Goal: Task Accomplishment & Management: Use online tool/utility

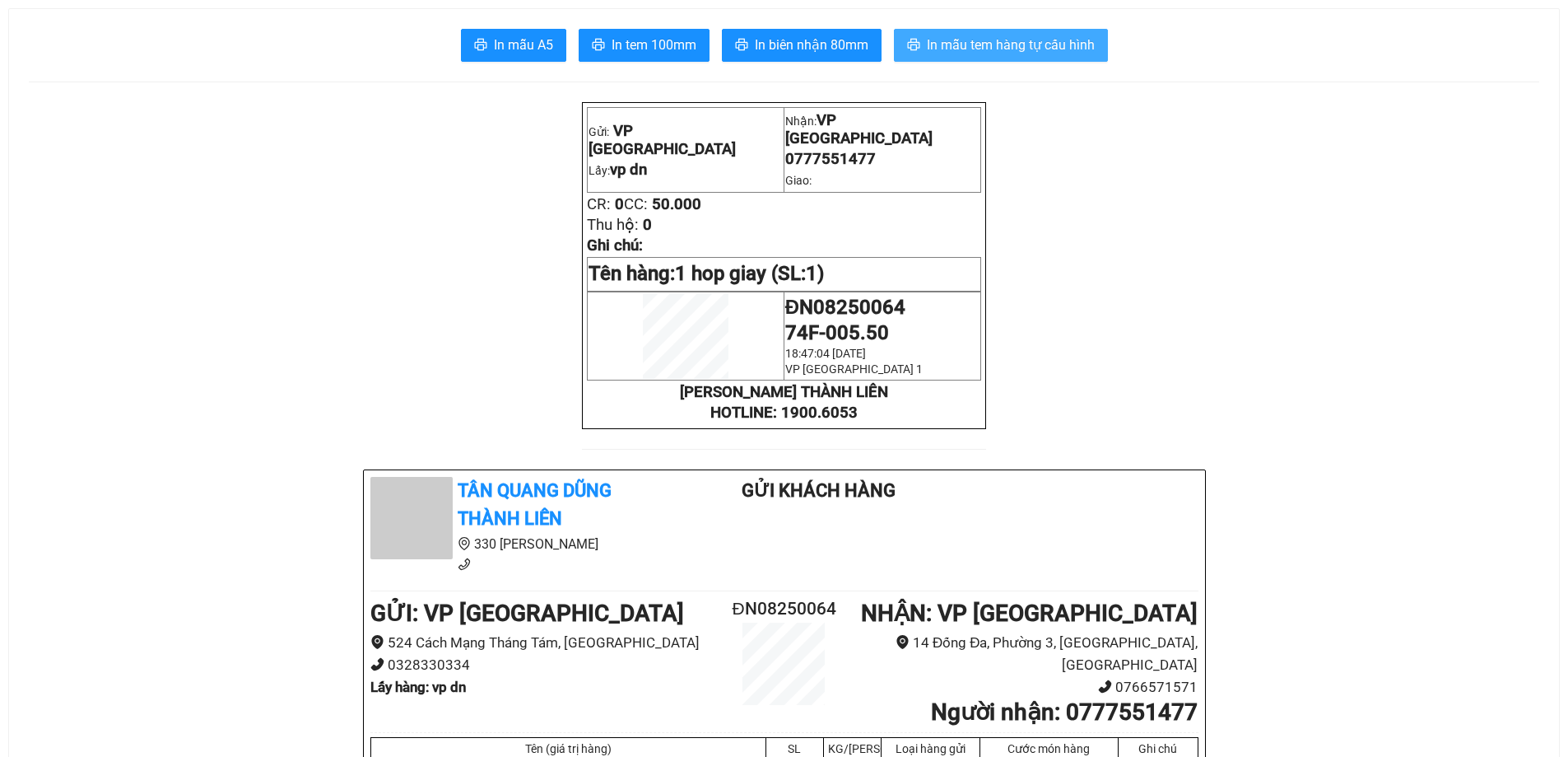
click at [1063, 38] on span "In mẫu tem hàng tự cấu hình" at bounding box center [1011, 45] width 168 height 21
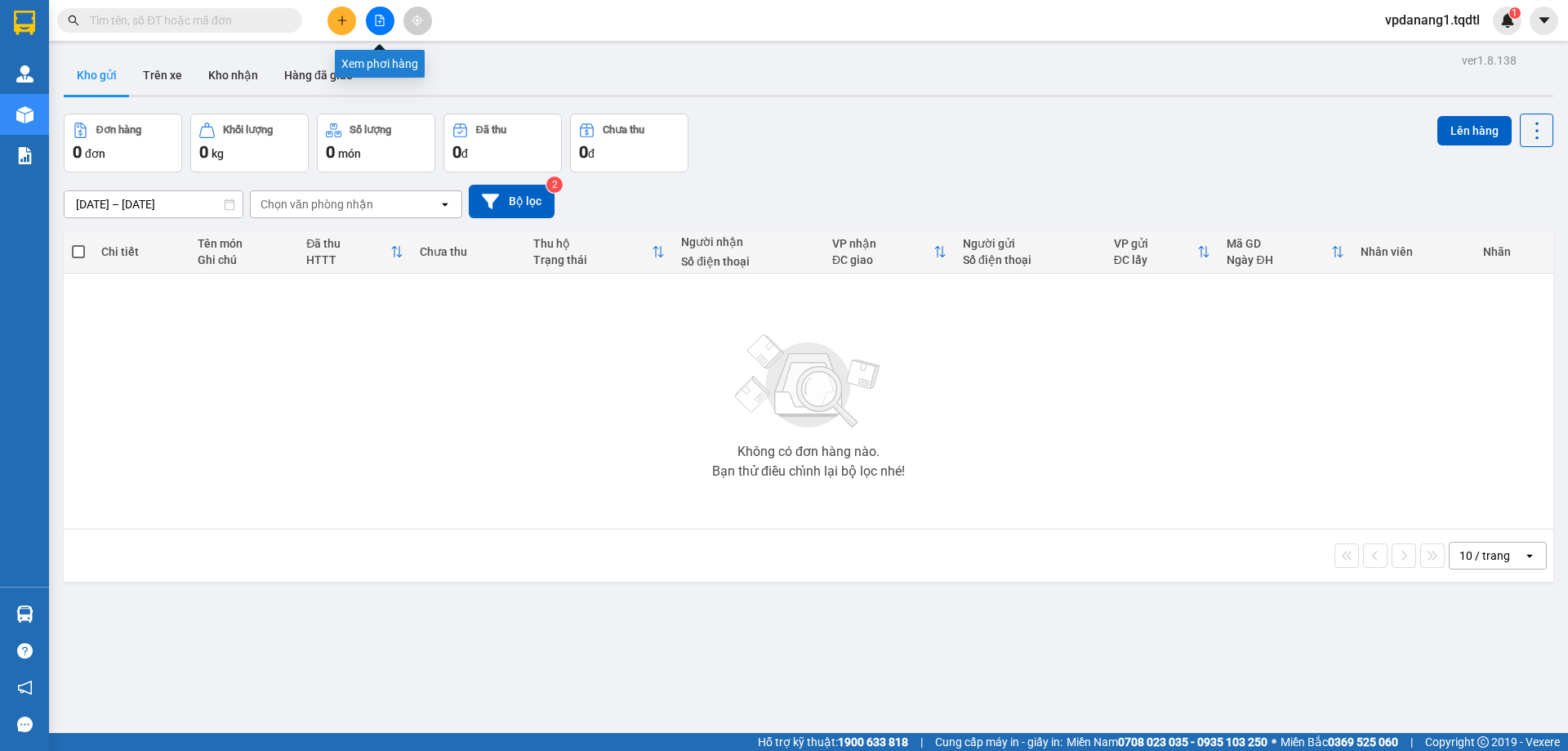
click at [383, 21] on icon "file-add" at bounding box center [379, 20] width 11 height 11
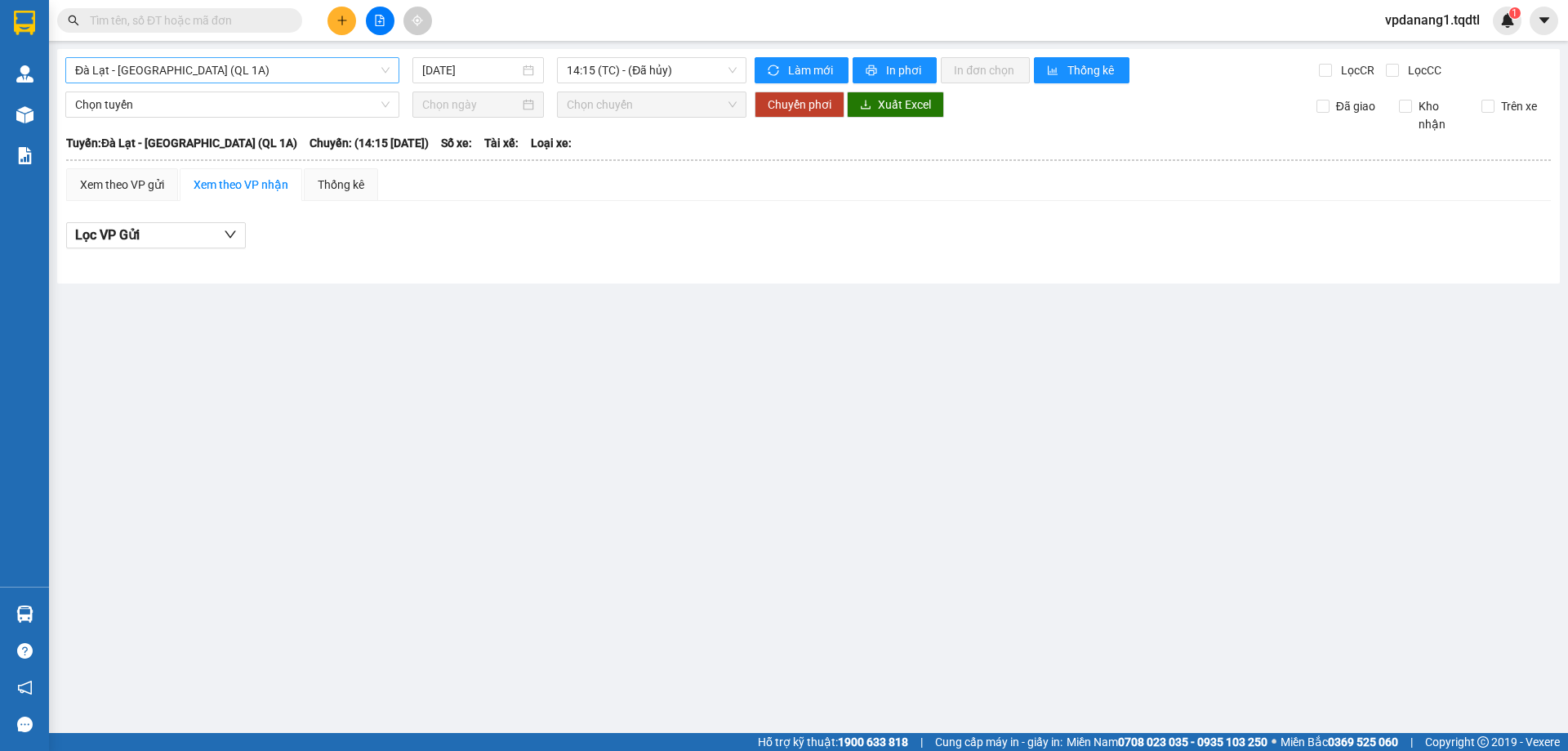
click at [236, 67] on span "Đà Lạt - [GEOGRAPHIC_DATA] (QL 1A)" at bounding box center [233, 70] width 314 height 24
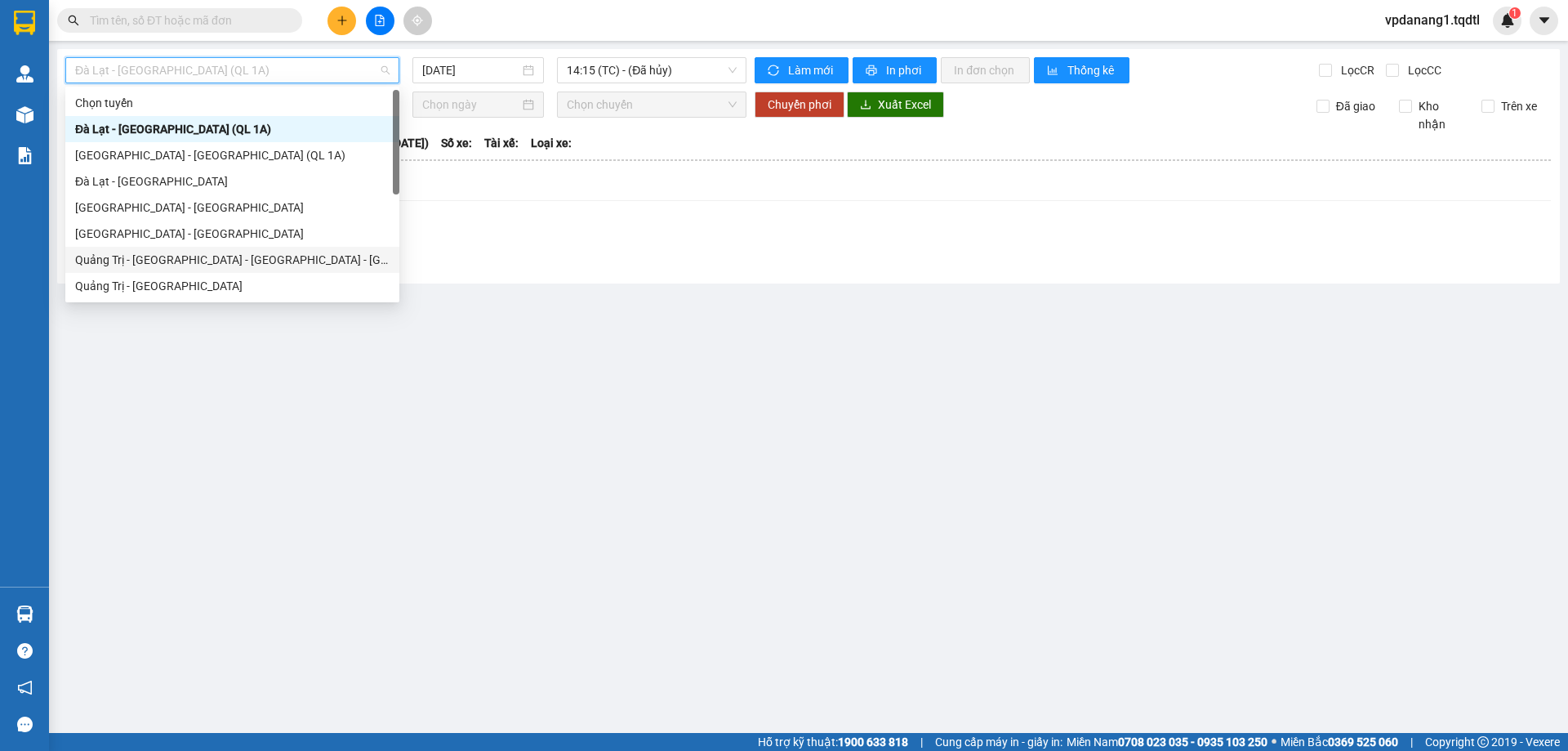
click at [274, 263] on div "Quảng Trị - [GEOGRAPHIC_DATA] - [GEOGRAPHIC_DATA] - [GEOGRAPHIC_DATA]" at bounding box center [233, 260] width 314 height 18
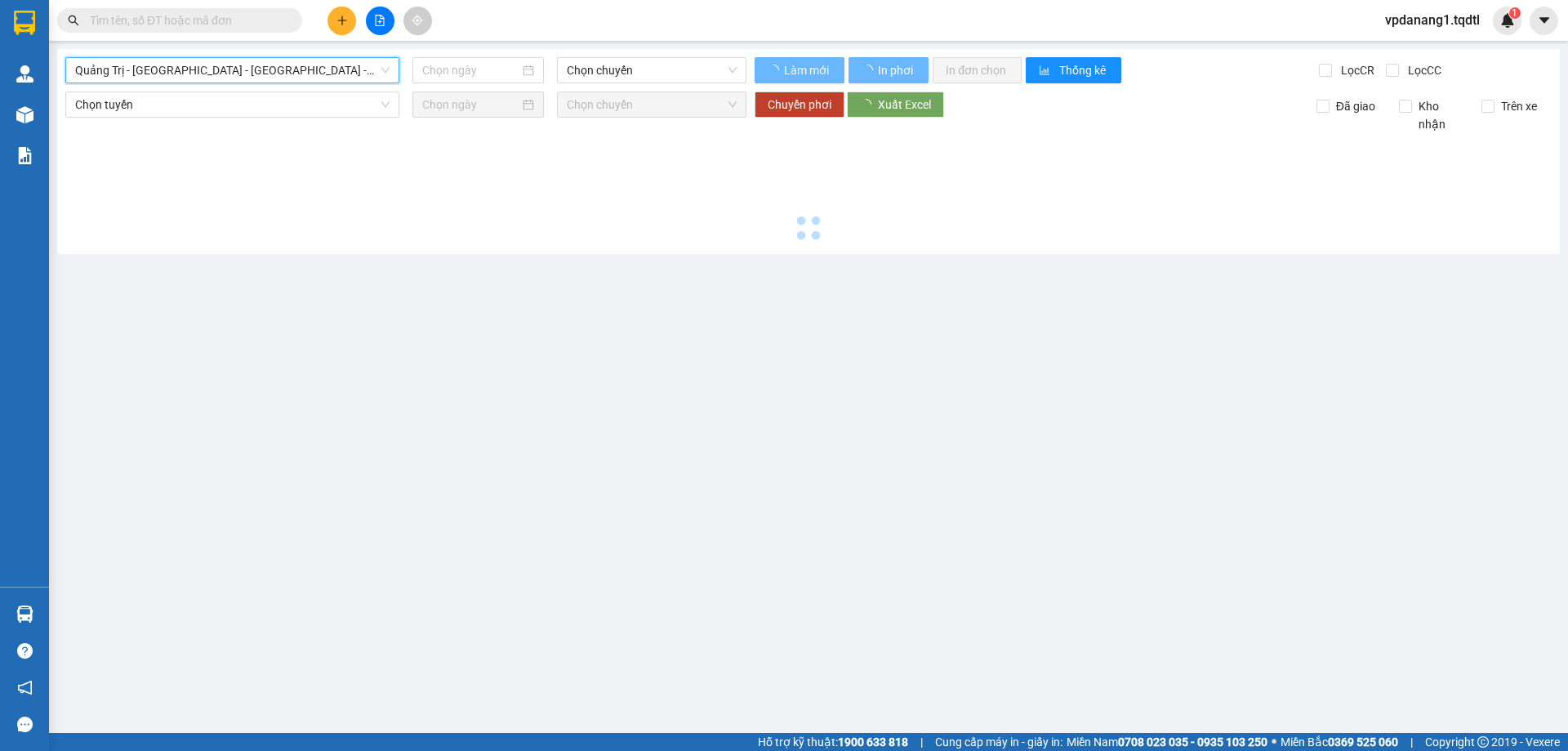
type input "[DATE]"
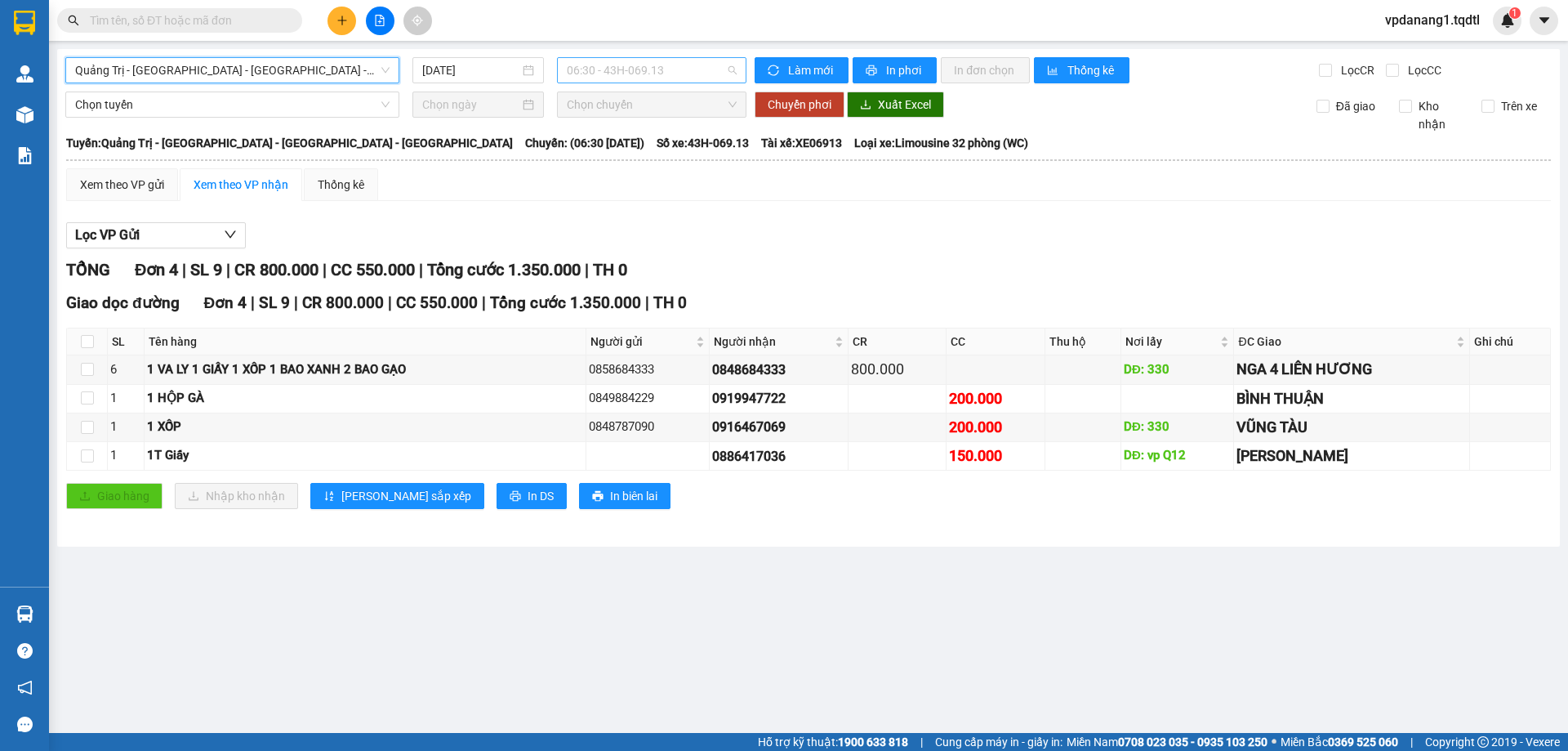
click at [679, 73] on span "06:30 - 43H-069.13" at bounding box center [651, 70] width 170 height 24
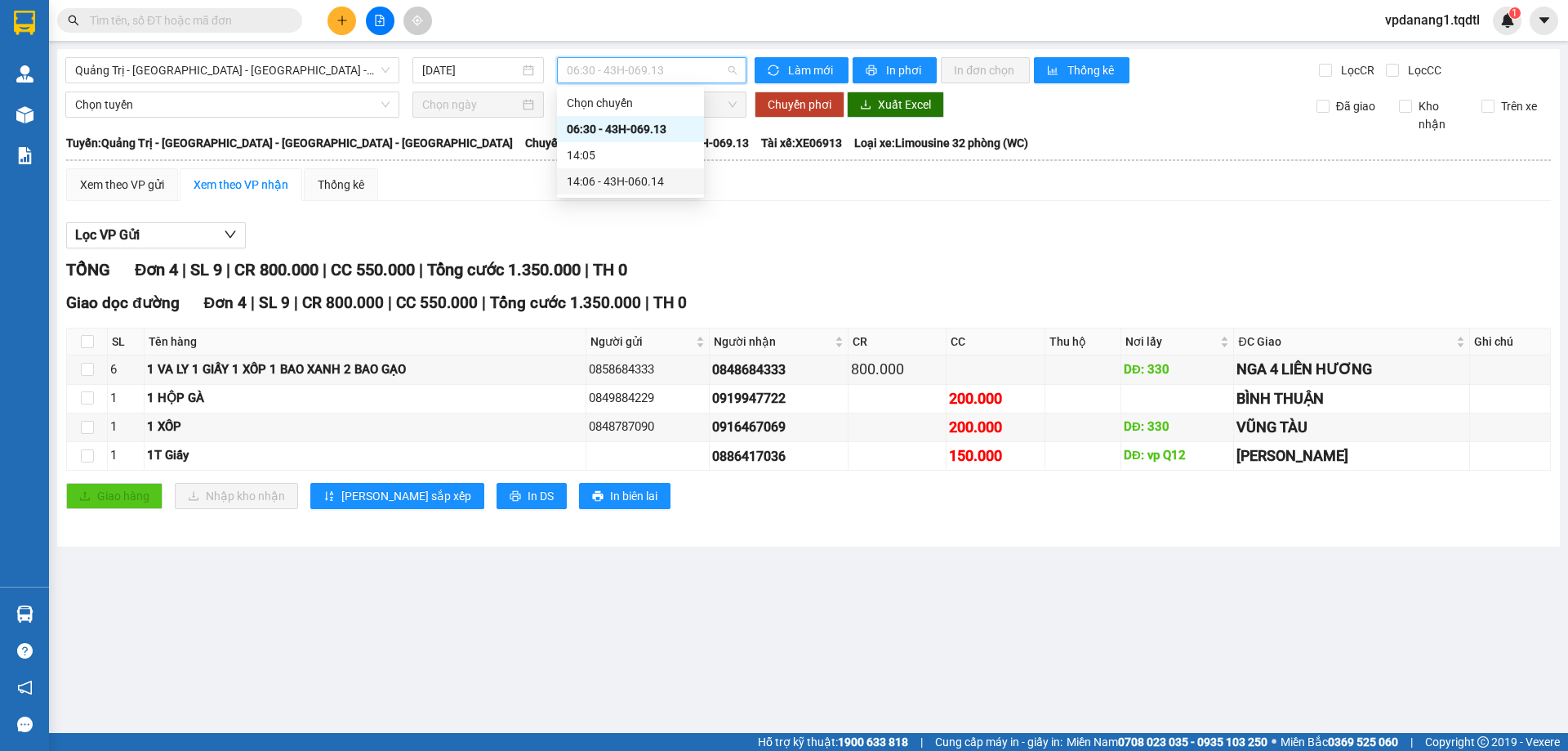
click at [669, 180] on div "14:06 - 43H-060.14" at bounding box center [630, 181] width 127 height 18
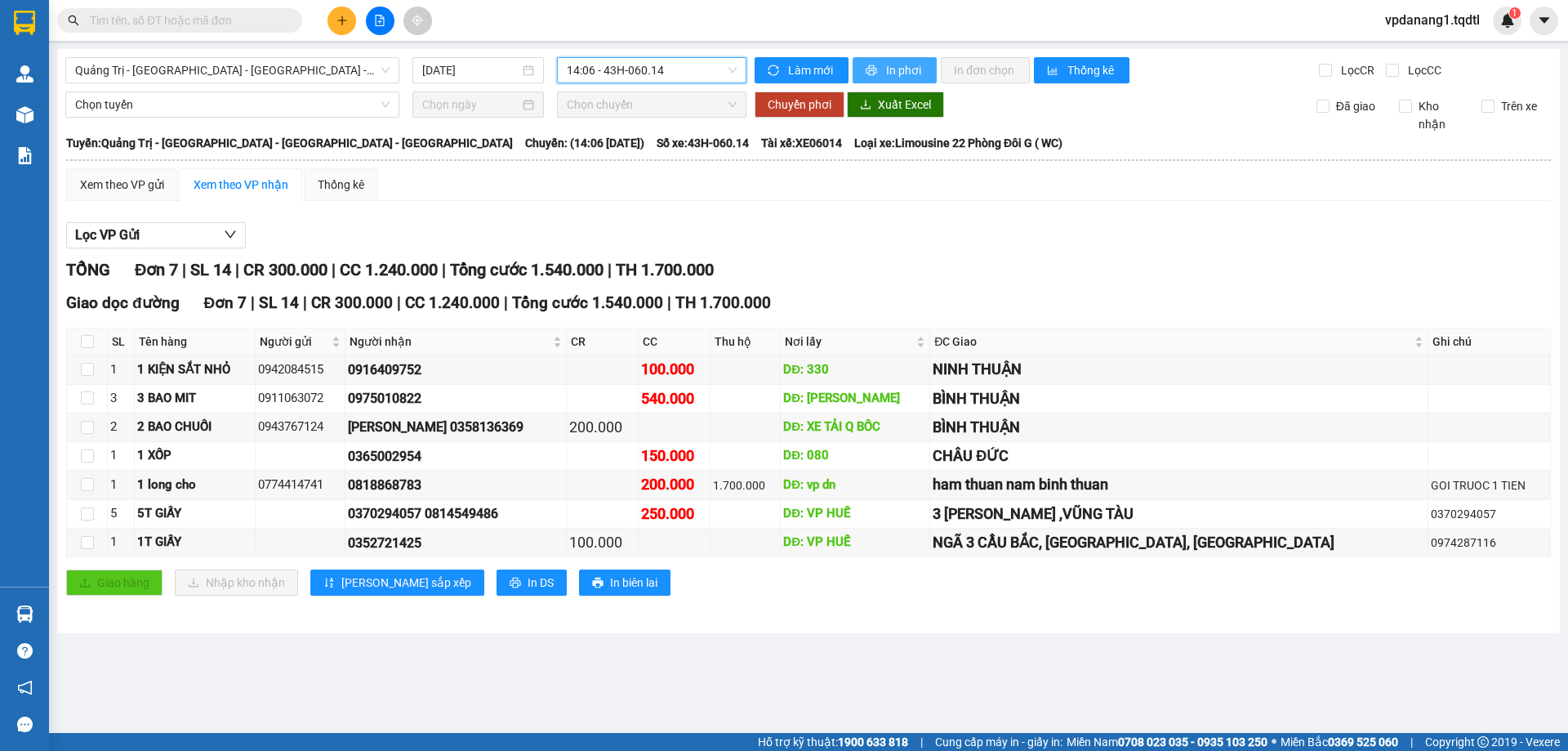
click at [906, 68] on span "In phơi" at bounding box center [905, 70] width 37 height 18
click at [318, 63] on span "Quảng Trị - [GEOGRAPHIC_DATA] - [GEOGRAPHIC_DATA] - [GEOGRAPHIC_DATA]" at bounding box center [233, 70] width 314 height 24
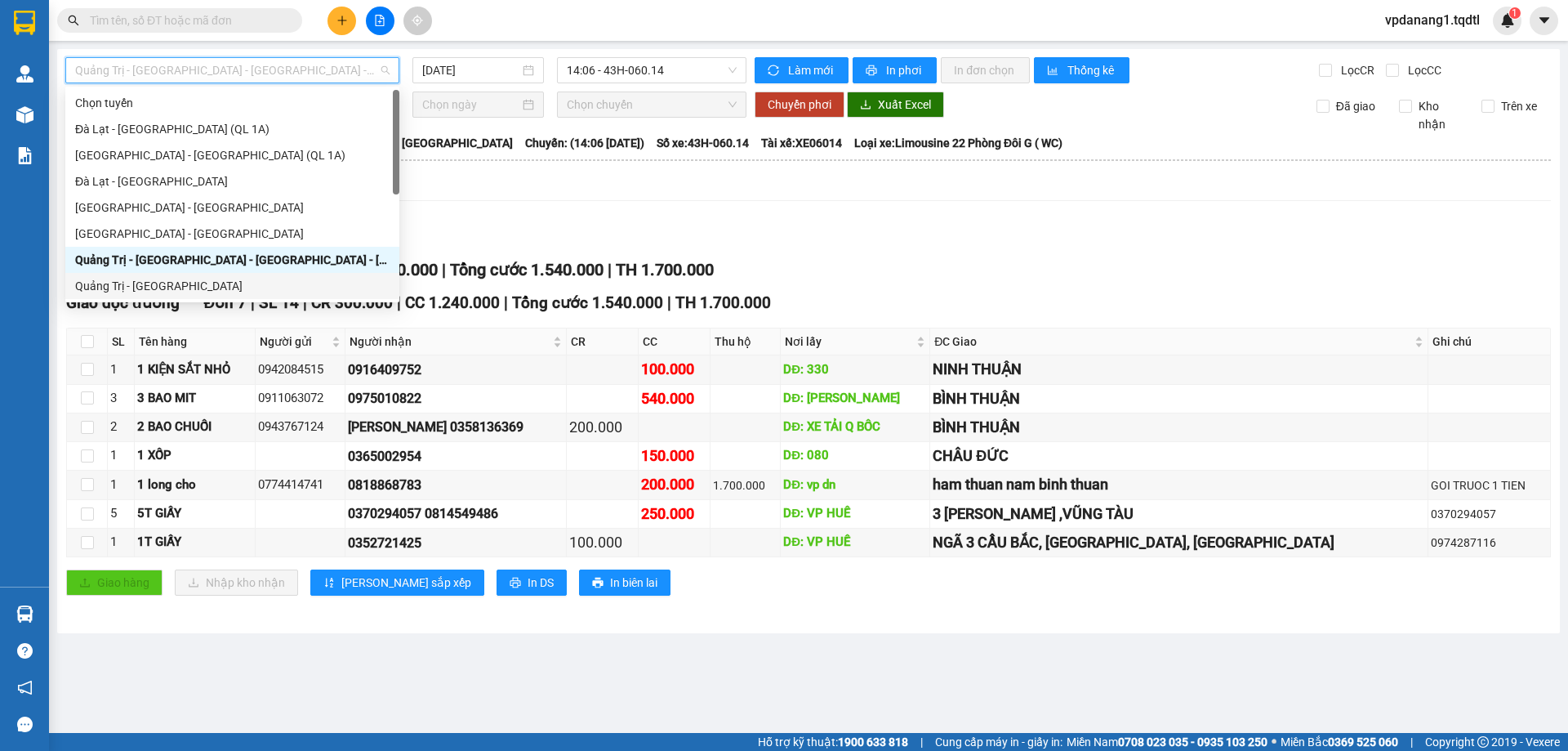
click at [170, 287] on div "Quảng Trị - [GEOGRAPHIC_DATA]" at bounding box center [233, 286] width 314 height 18
type input "[DATE]"
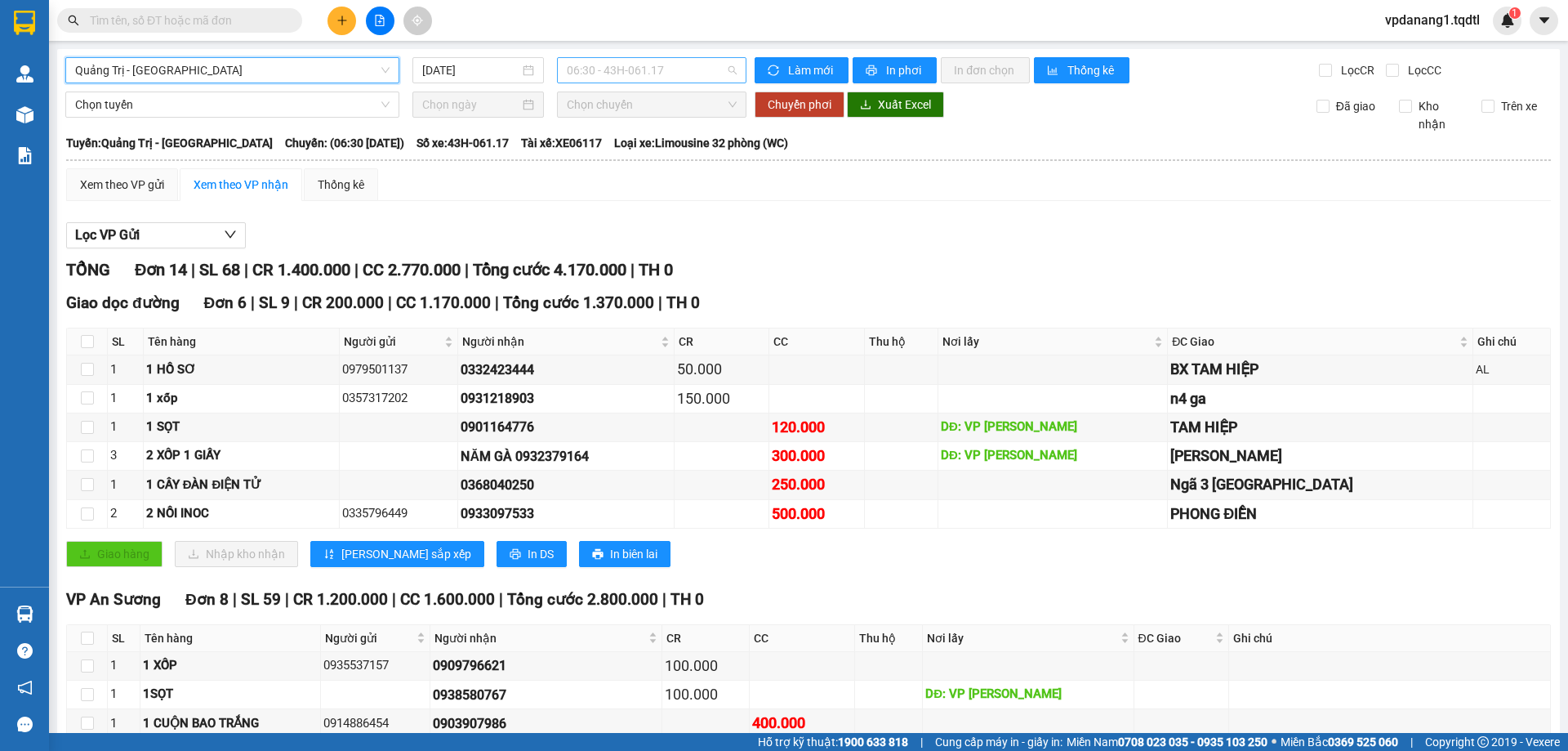
click at [711, 76] on span "06:30 - 43H-061.17" at bounding box center [651, 70] width 170 height 24
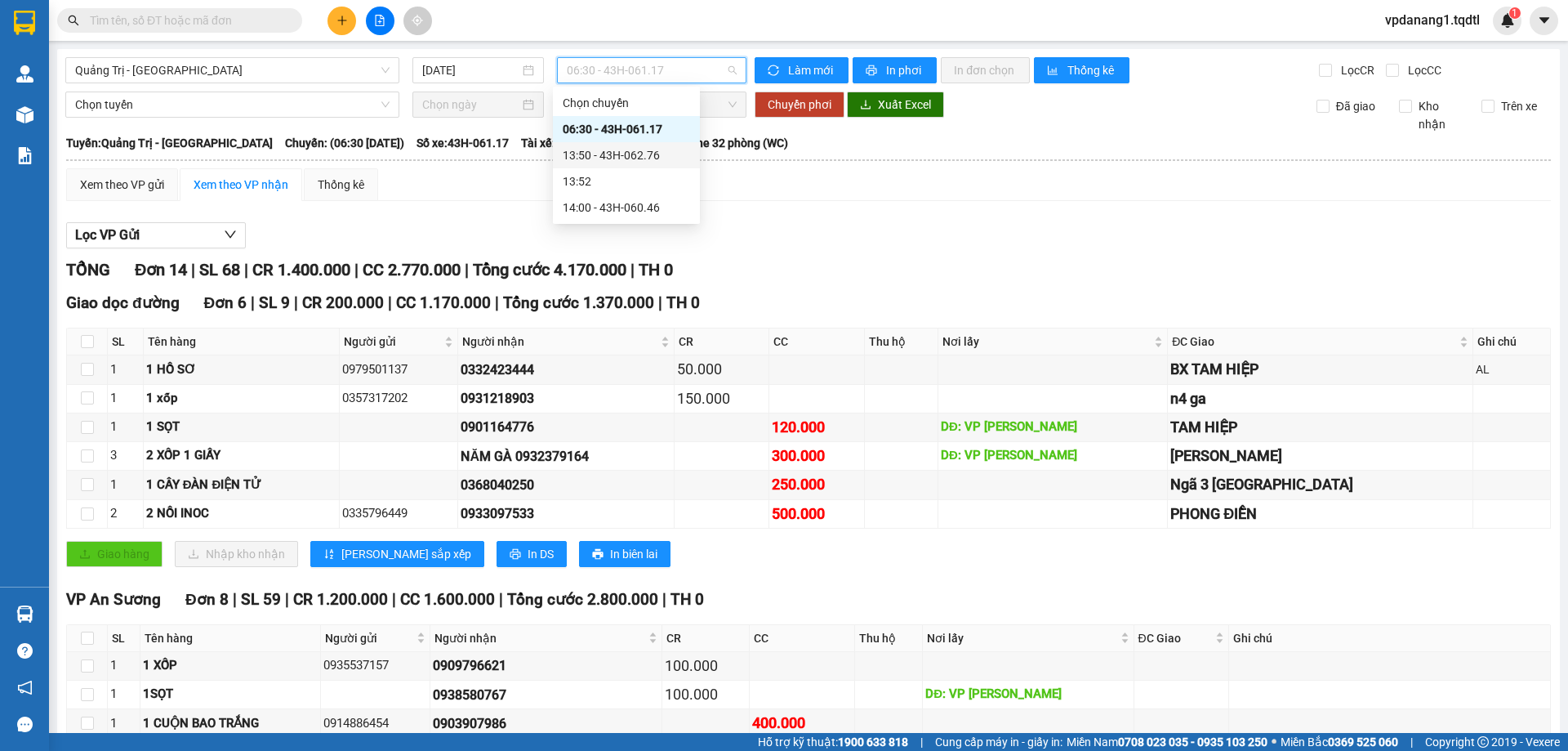
click at [649, 159] on div "13:50 - 43H-062.76" at bounding box center [626, 154] width 127 height 18
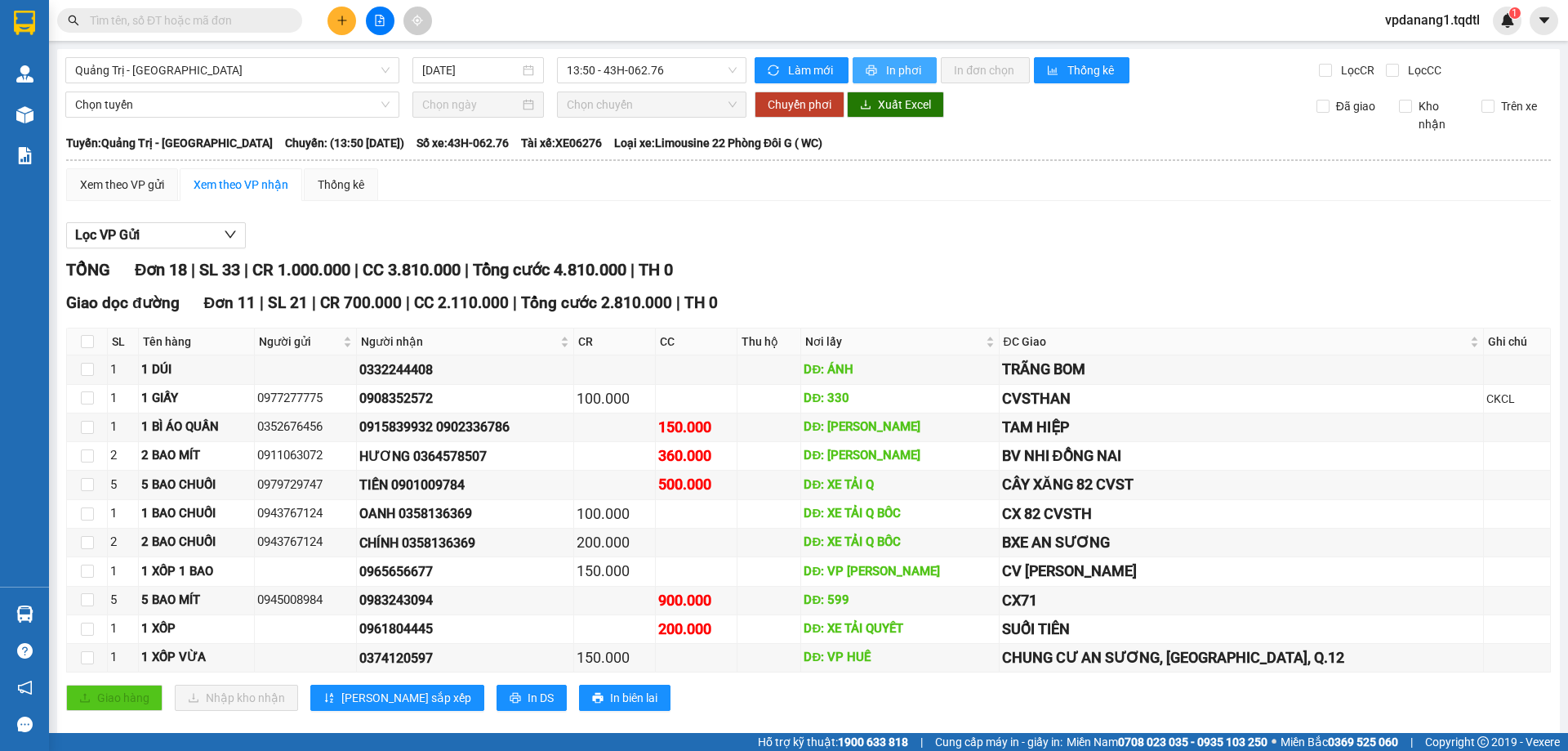
click at [899, 70] on span "In phơi" at bounding box center [905, 70] width 37 height 18
click at [688, 67] on span "13:50 - 43H-062.76" at bounding box center [651, 70] width 170 height 24
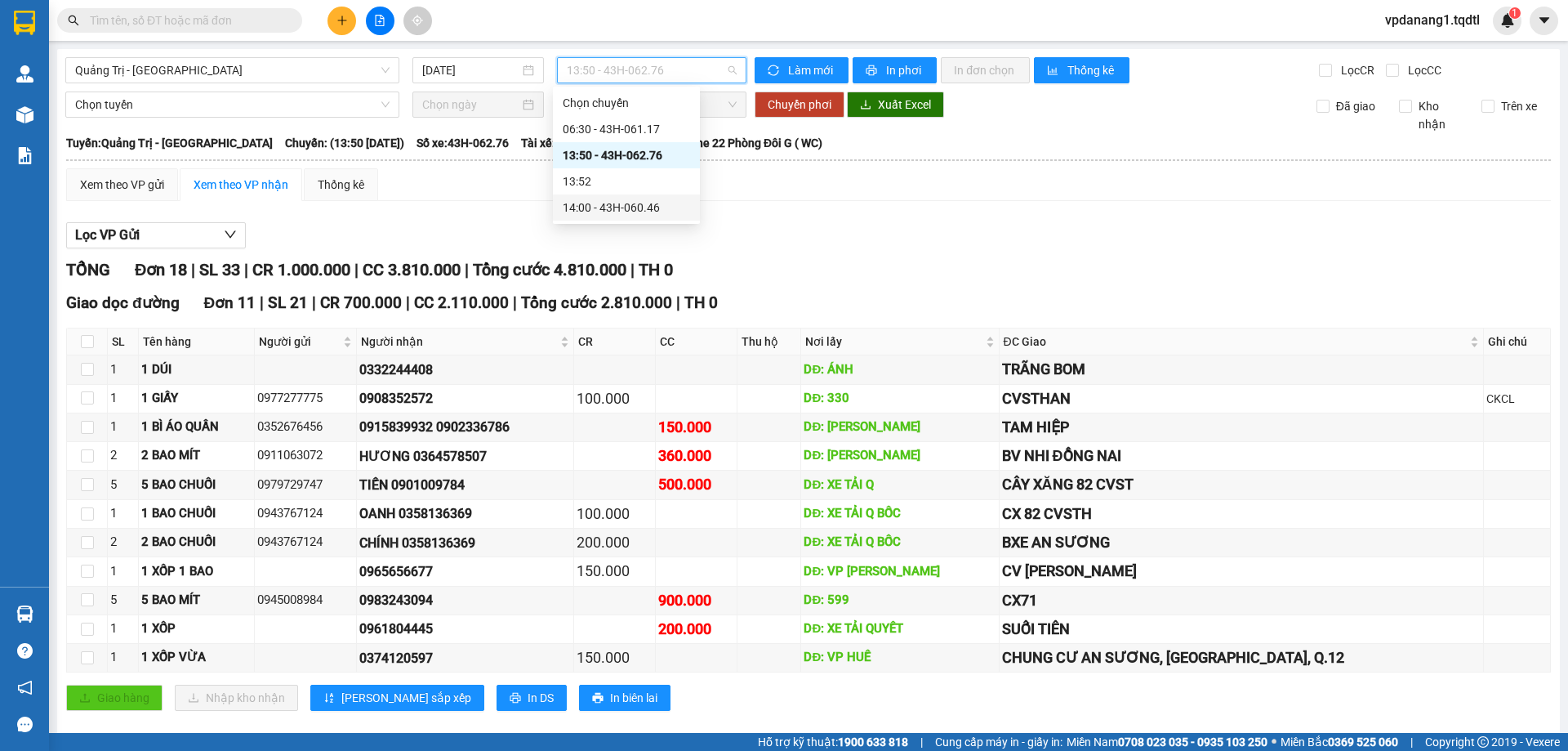
click at [652, 209] on div "14:00 - 43H-060.46" at bounding box center [626, 207] width 127 height 18
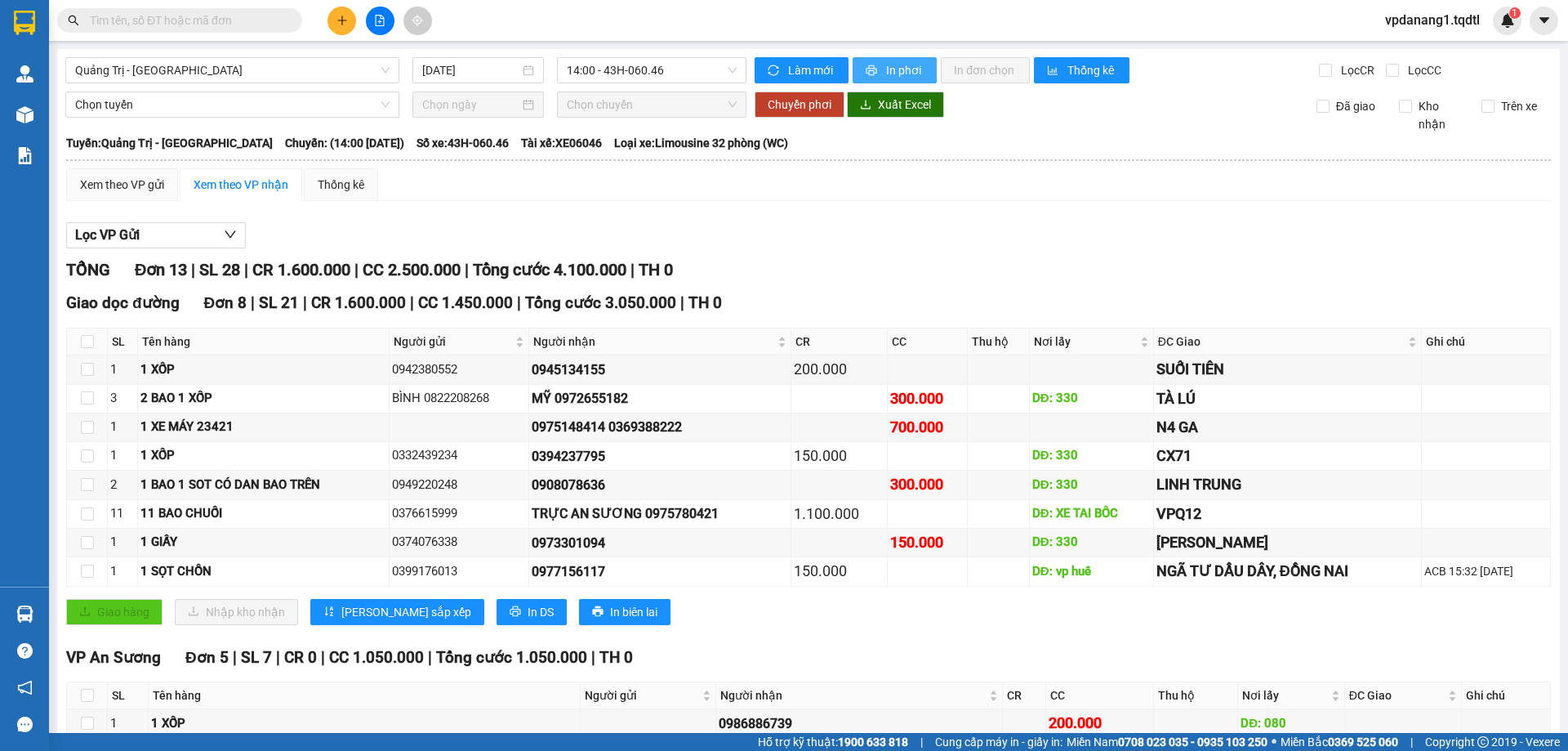
click at [893, 66] on span "In phơi" at bounding box center [905, 70] width 37 height 18
click at [227, 63] on span "Quảng Trị - [GEOGRAPHIC_DATA]" at bounding box center [233, 70] width 314 height 24
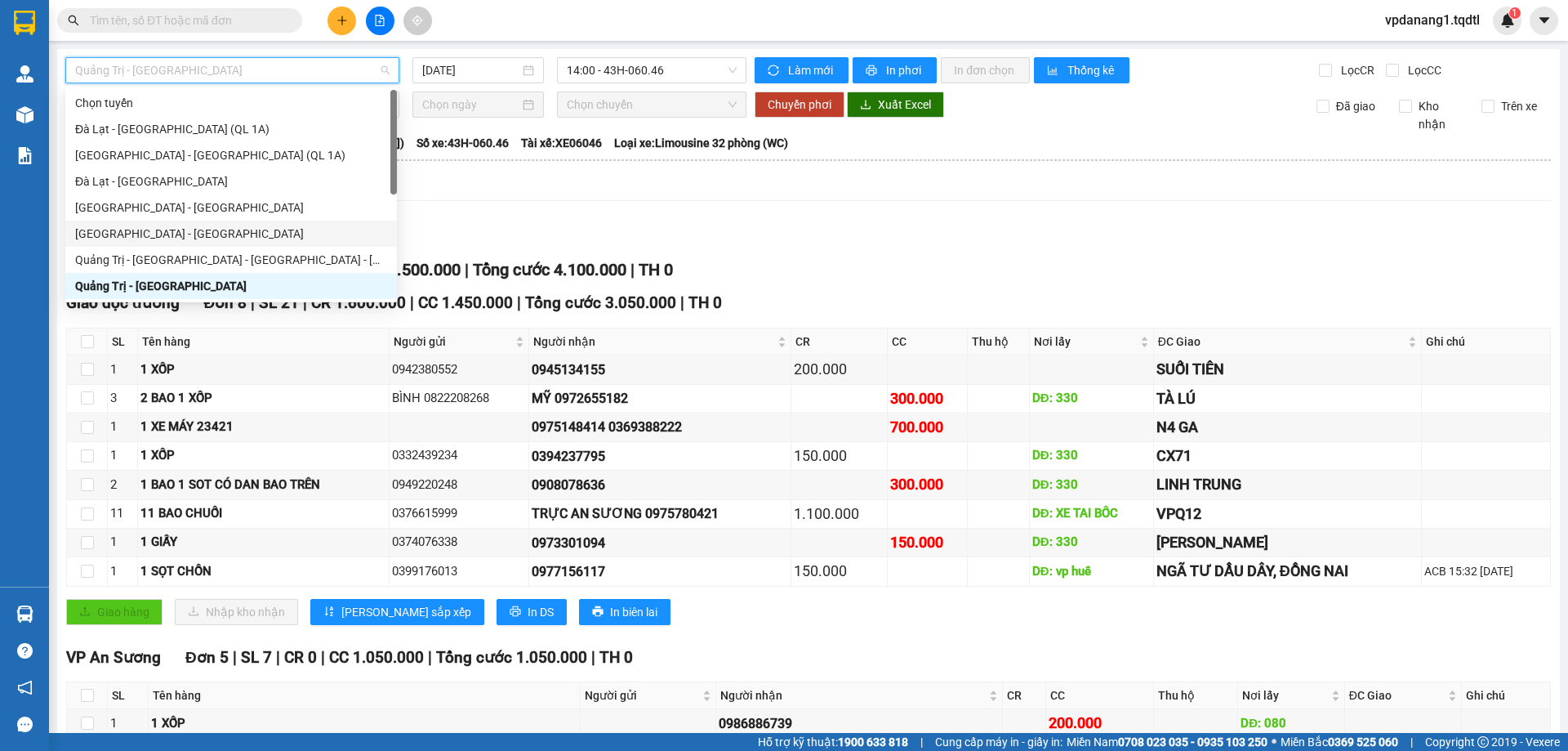
scroll to position [82, 0]
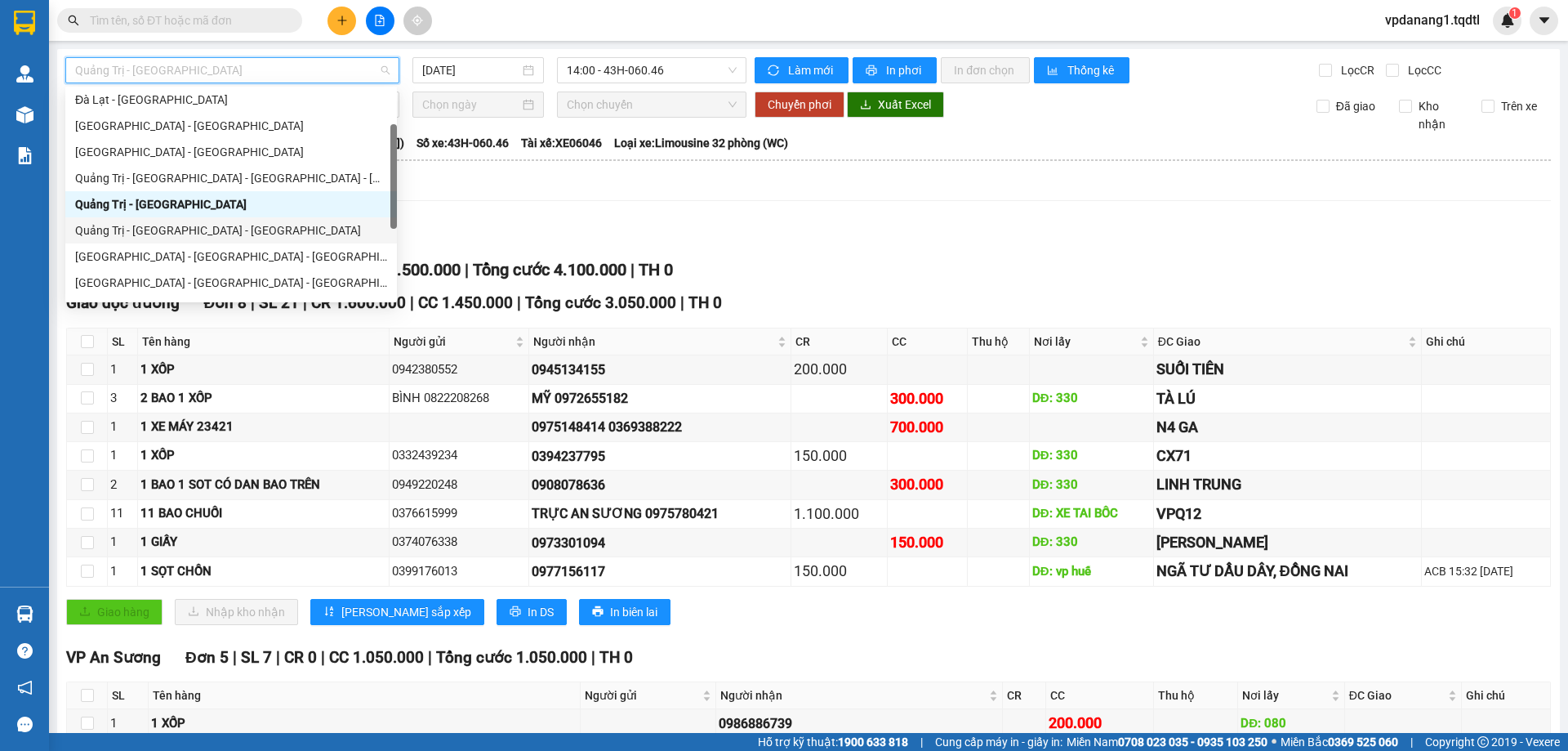
click at [210, 225] on div "Quảng Trị - [GEOGRAPHIC_DATA] - [GEOGRAPHIC_DATA]" at bounding box center [231, 230] width 312 height 18
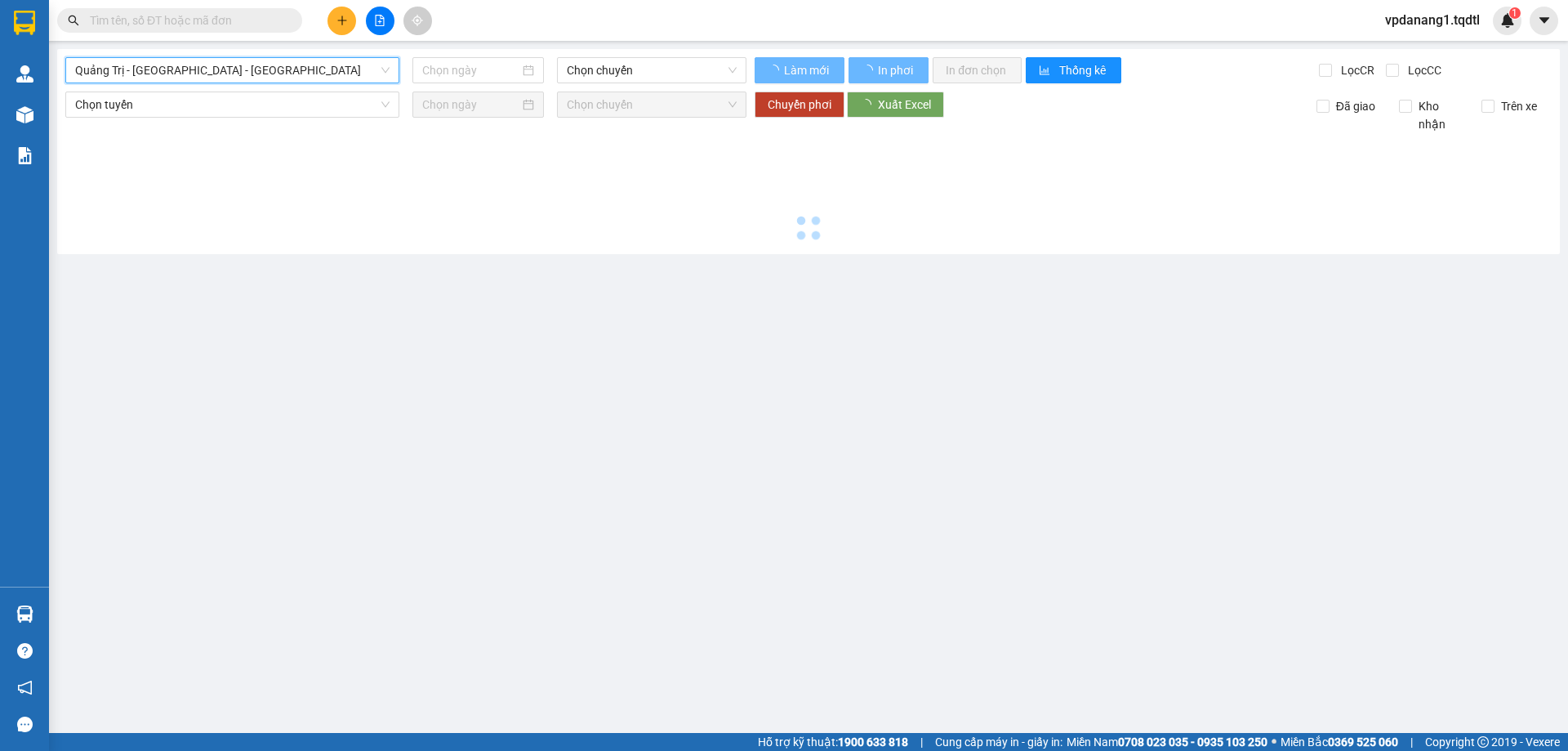
type input "[DATE]"
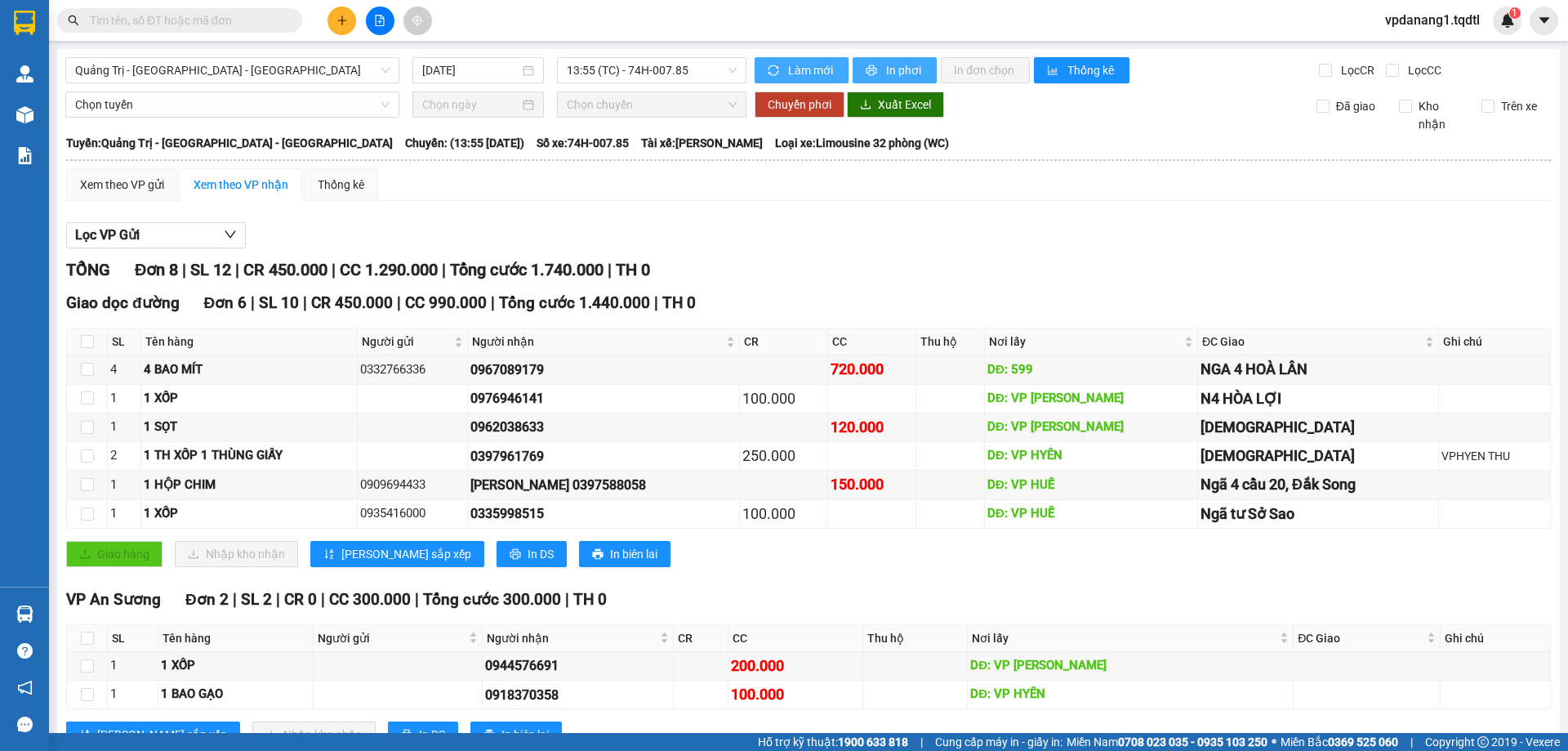
click at [897, 68] on span "In phơi" at bounding box center [905, 70] width 37 height 18
click at [698, 68] on span "13:55 (TC) - 74H-007.85" at bounding box center [651, 70] width 170 height 24
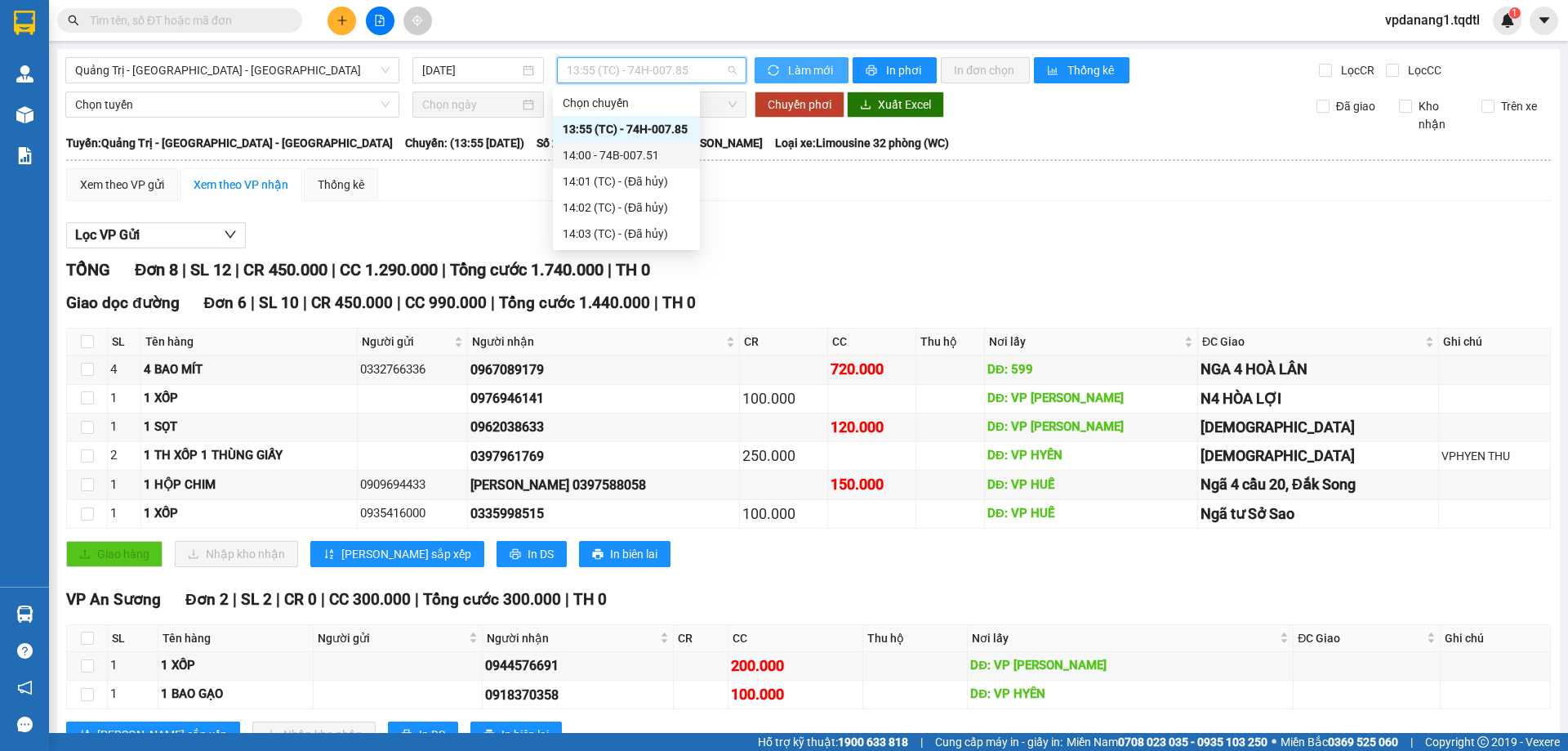
click at [658, 154] on div "14:00 - 74B-007.51" at bounding box center [626, 154] width 127 height 18
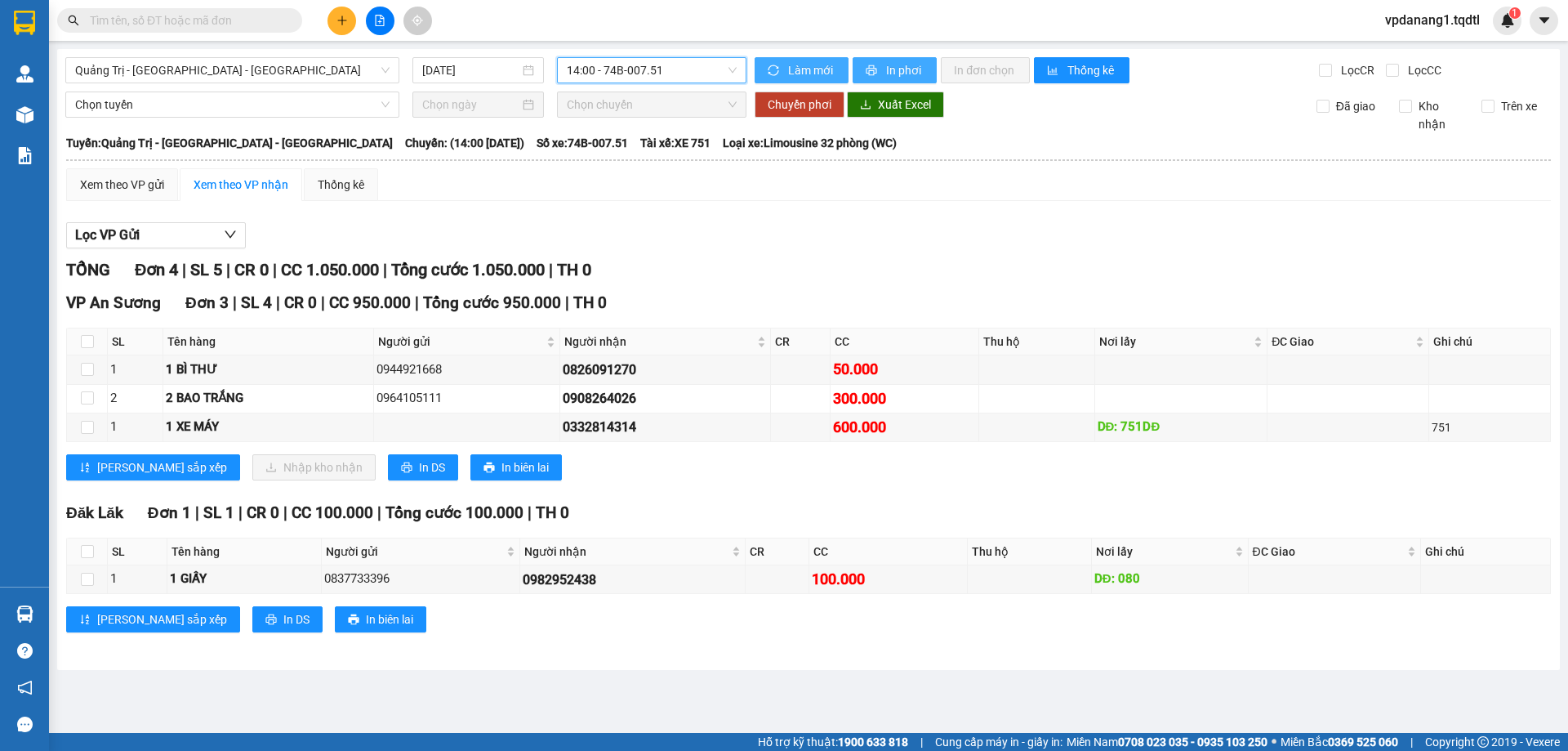
click at [912, 69] on span "In phơi" at bounding box center [905, 70] width 37 height 18
click at [270, 71] on span "Quảng Trị - [GEOGRAPHIC_DATA] - [GEOGRAPHIC_DATA]" at bounding box center [233, 70] width 314 height 24
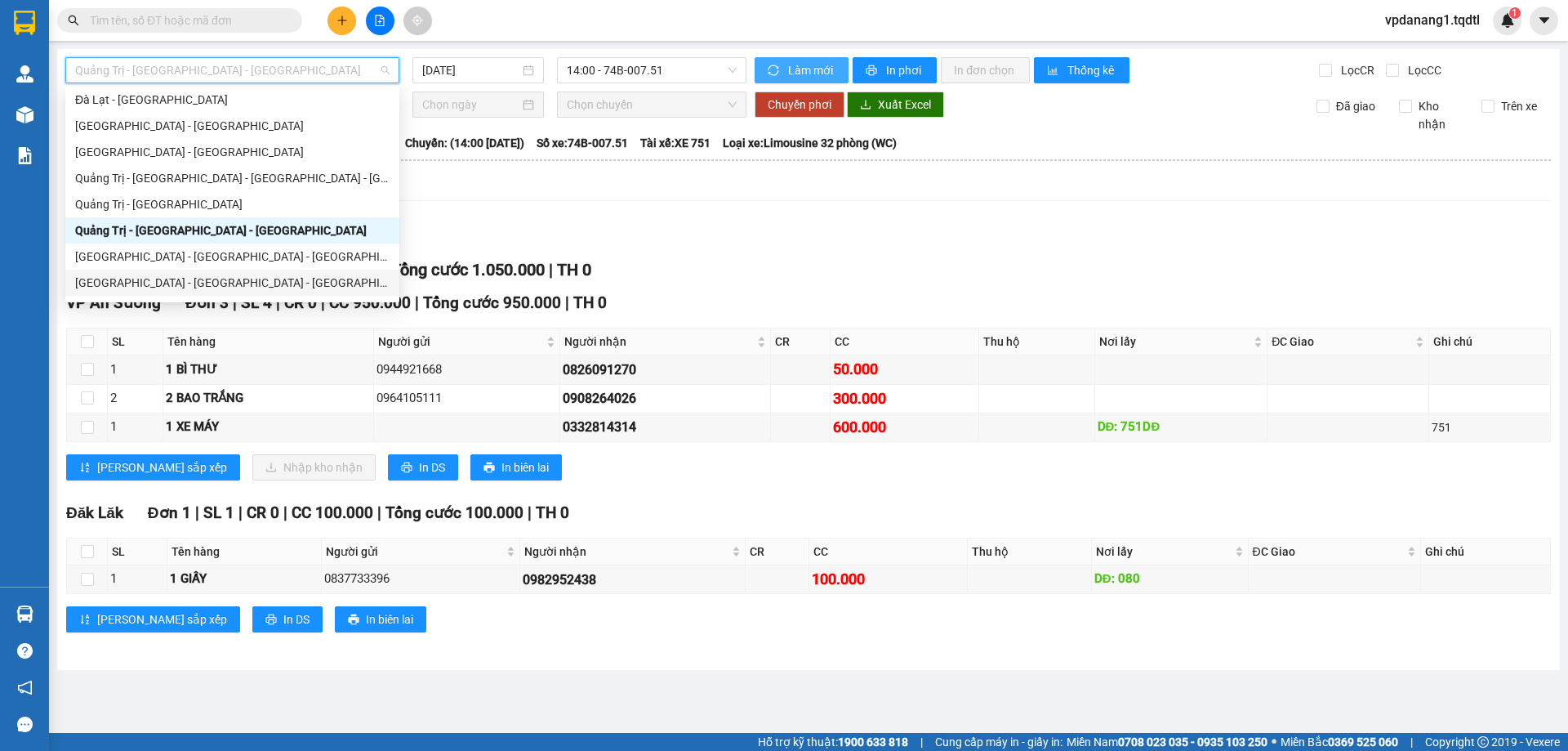
click at [231, 283] on div "[GEOGRAPHIC_DATA] - [GEOGRAPHIC_DATA] - [GEOGRAPHIC_DATA]" at bounding box center [233, 282] width 314 height 18
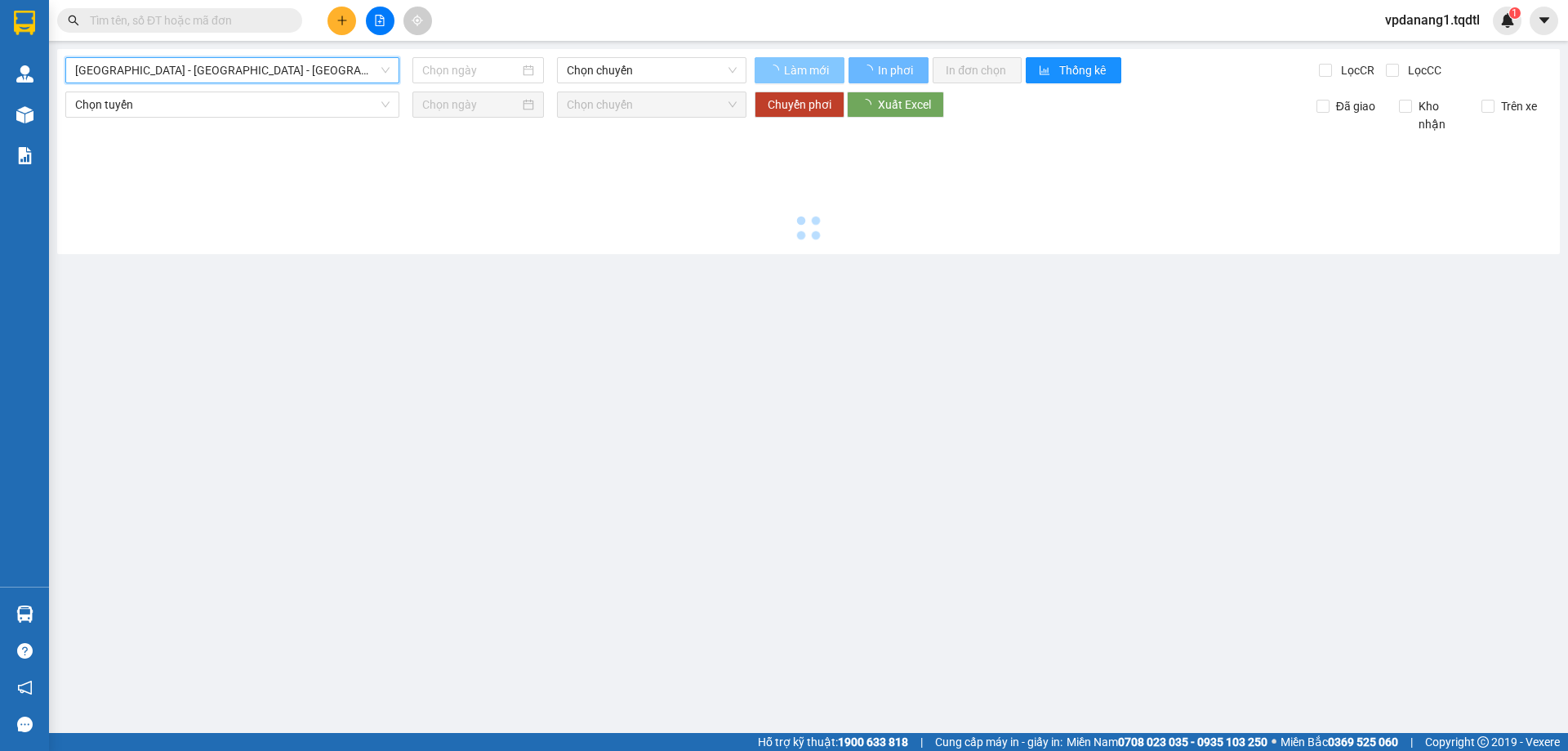
type input "[DATE]"
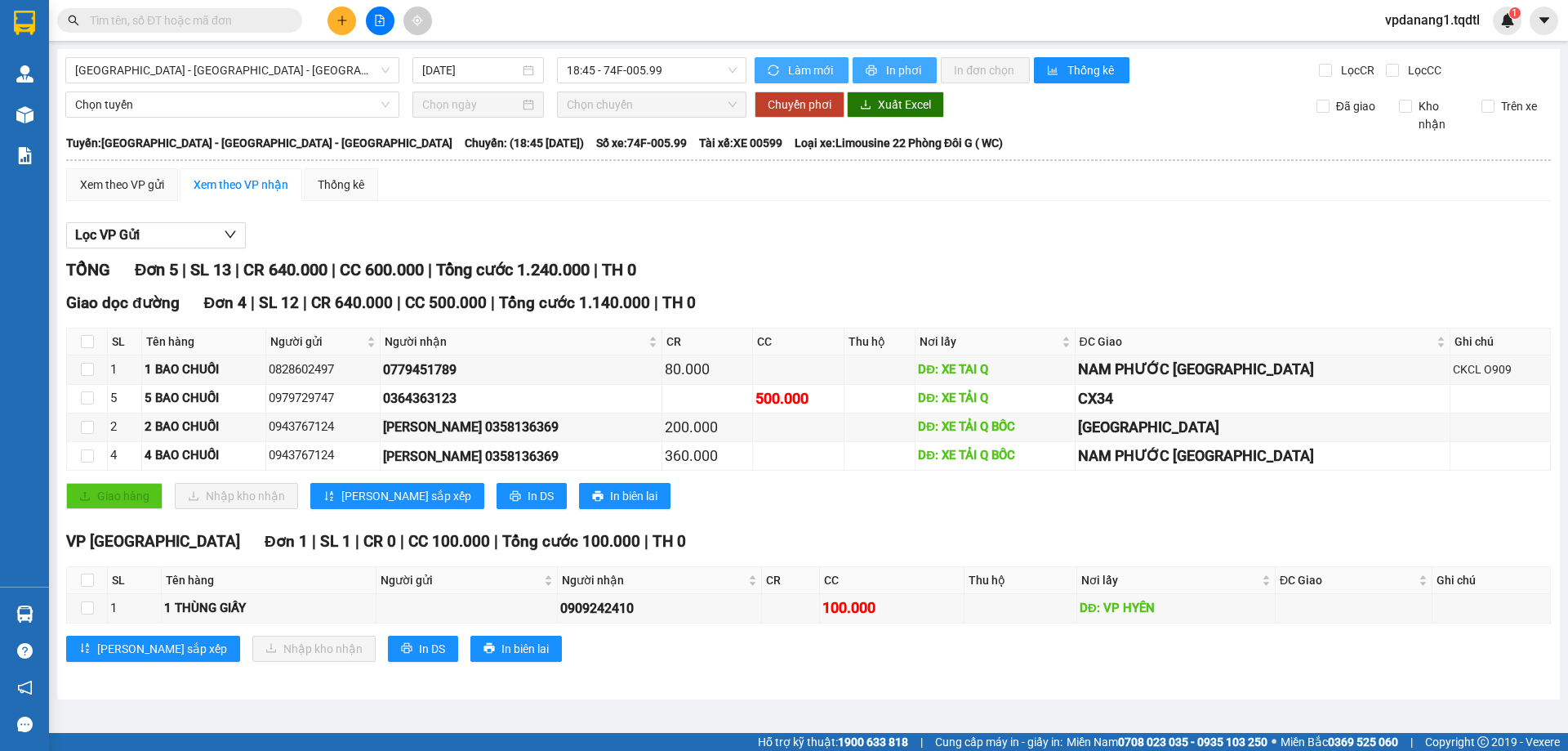
click at [899, 70] on span "In phơi" at bounding box center [905, 70] width 37 height 18
click at [246, 68] on span "[GEOGRAPHIC_DATA] - [GEOGRAPHIC_DATA] - [GEOGRAPHIC_DATA]" at bounding box center [233, 70] width 314 height 24
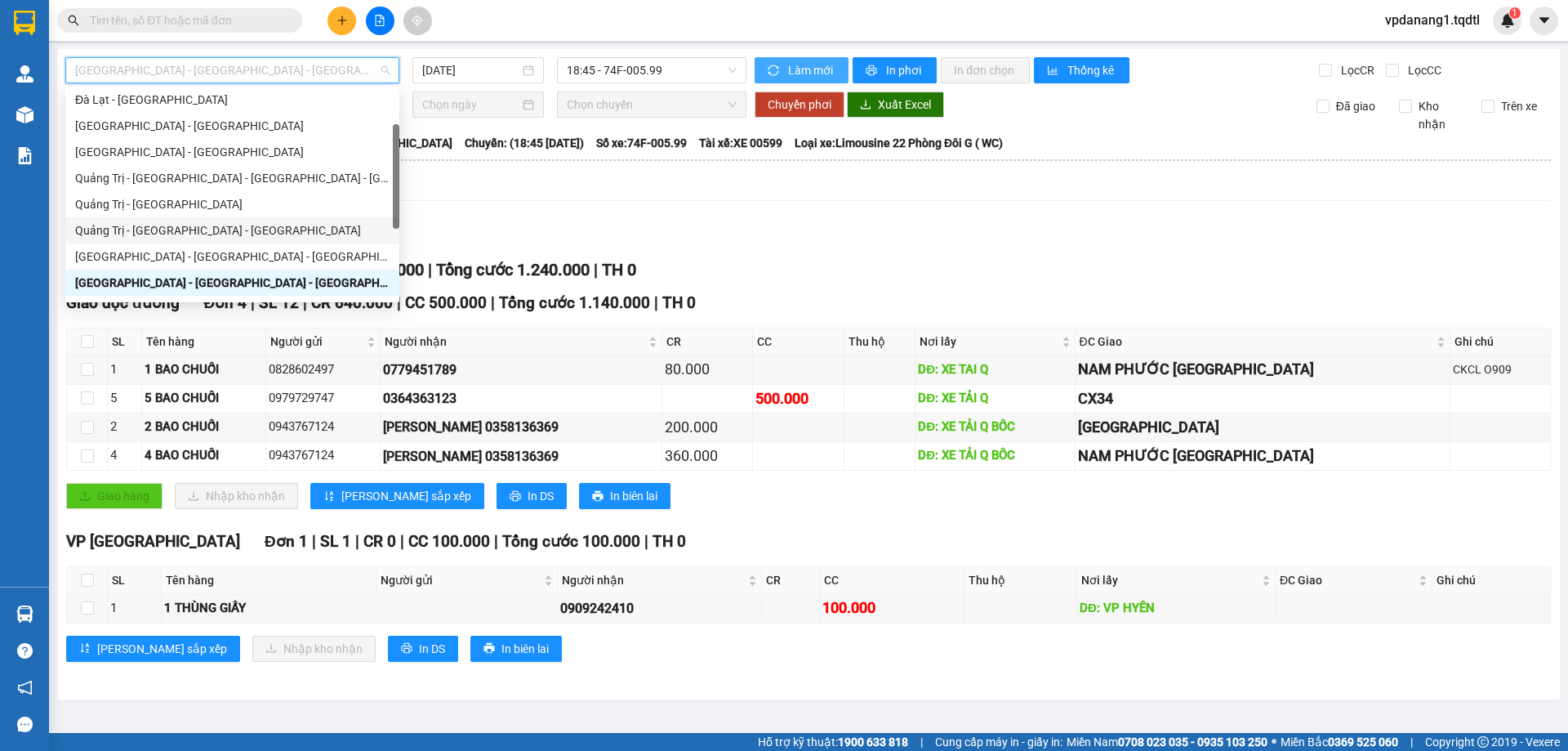
scroll to position [288, 0]
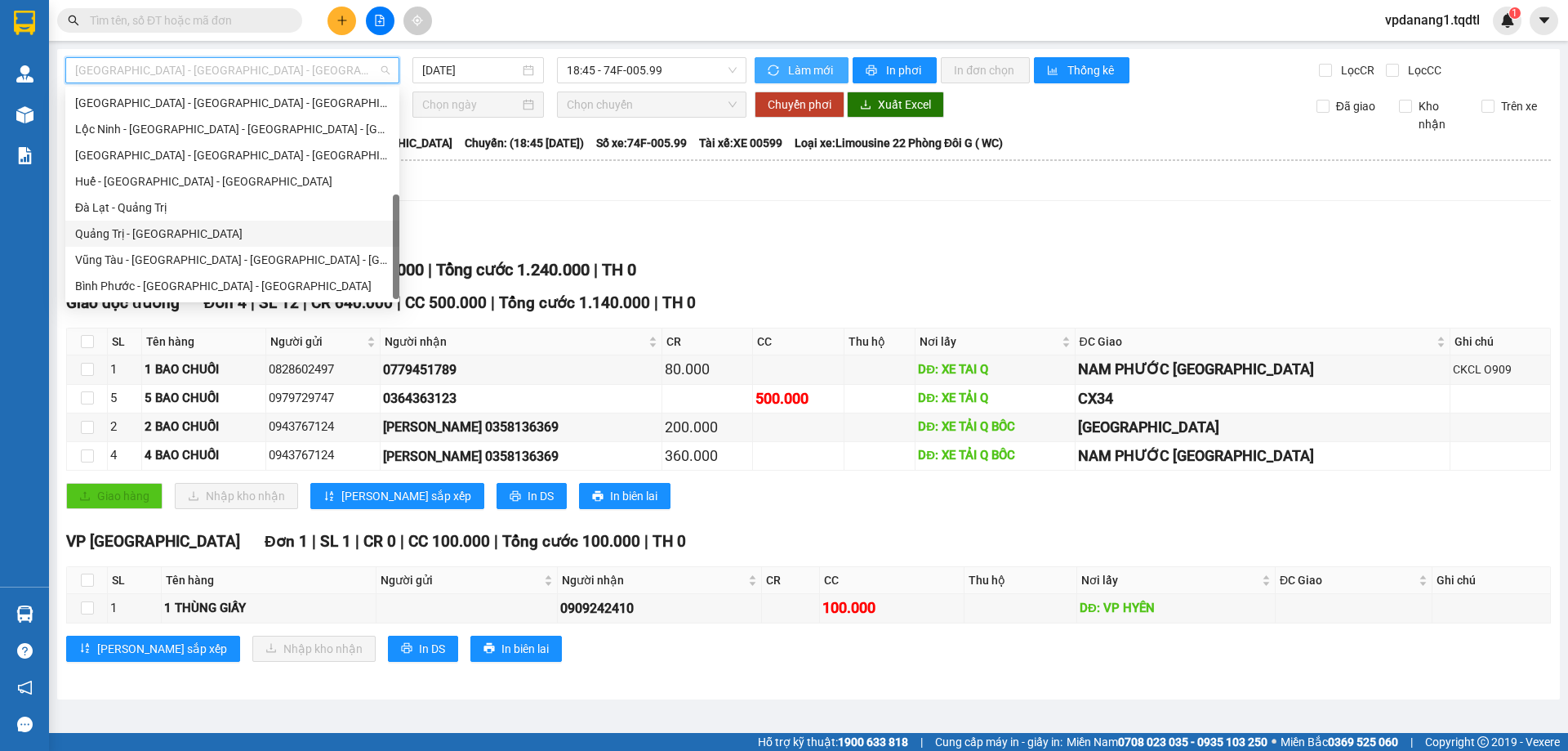
click at [170, 234] on div "Quảng Trị - [GEOGRAPHIC_DATA]" at bounding box center [233, 233] width 314 height 18
type input "[DATE]"
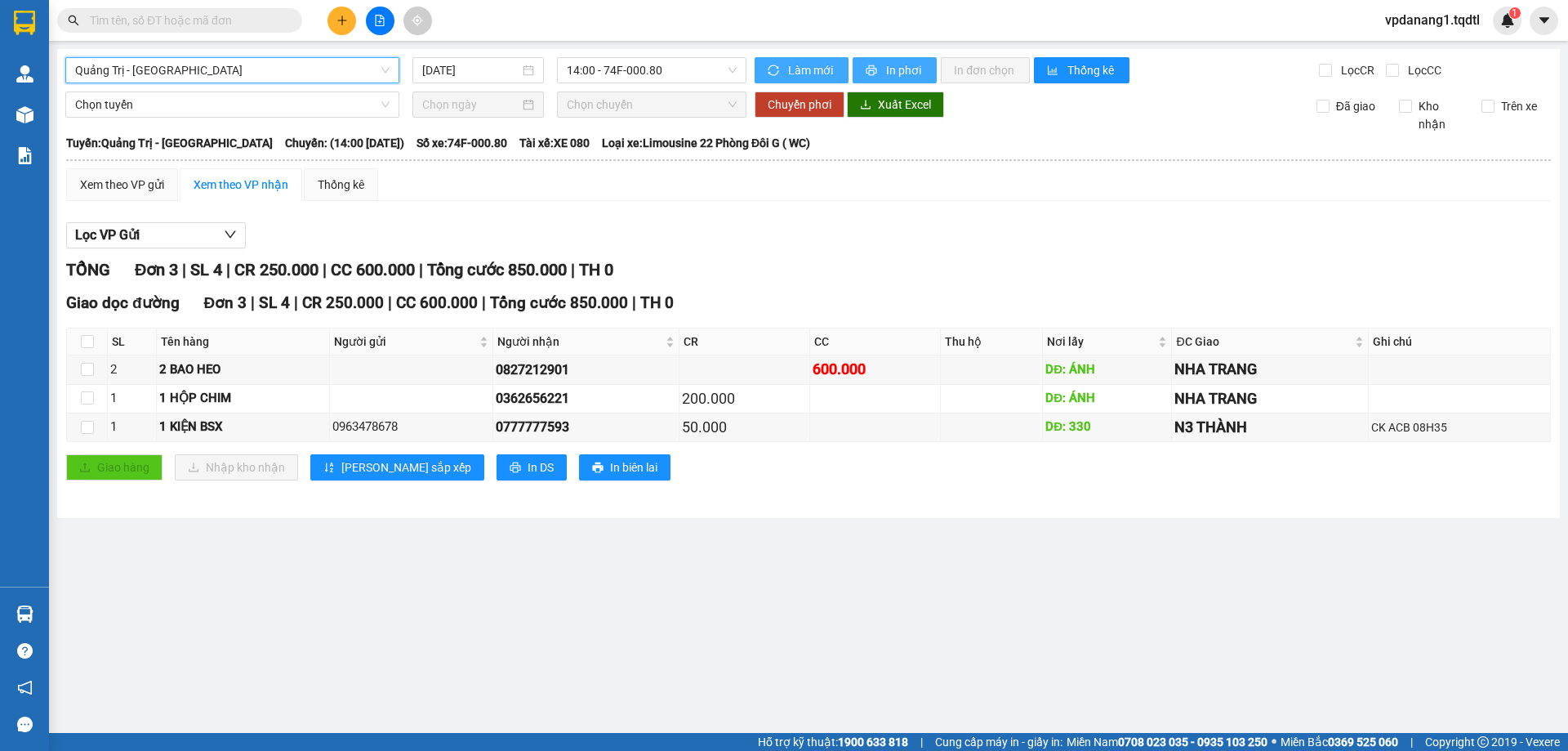
click at [897, 70] on span "In phơi" at bounding box center [905, 70] width 37 height 18
drag, startPoint x: 679, startPoint y: 74, endPoint x: 697, endPoint y: 47, distance: 32.4
click at [680, 74] on span "14:00 - 74F-000.80" at bounding box center [651, 70] width 170 height 24
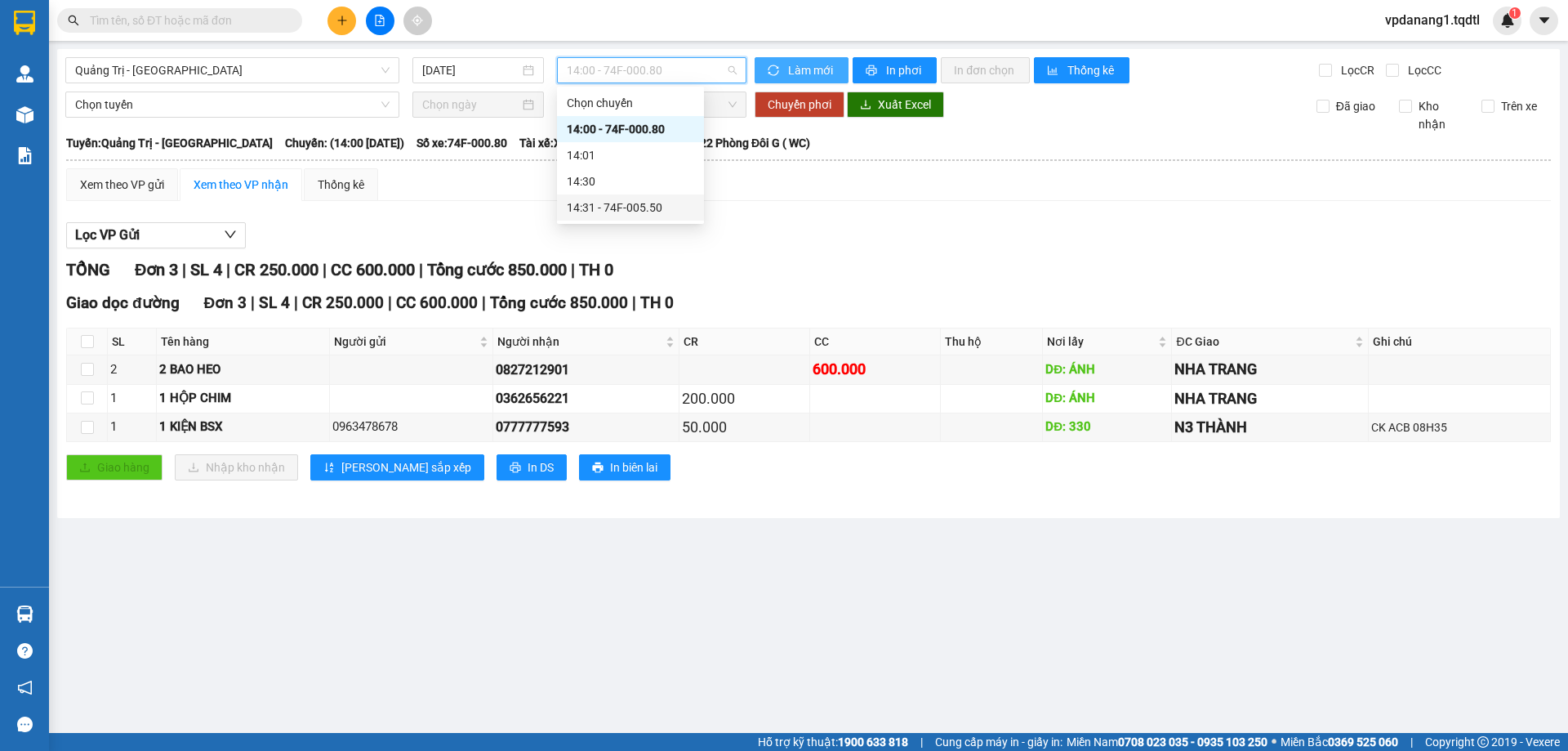
click at [674, 207] on div "14:31 - 74F-005.50" at bounding box center [630, 207] width 127 height 18
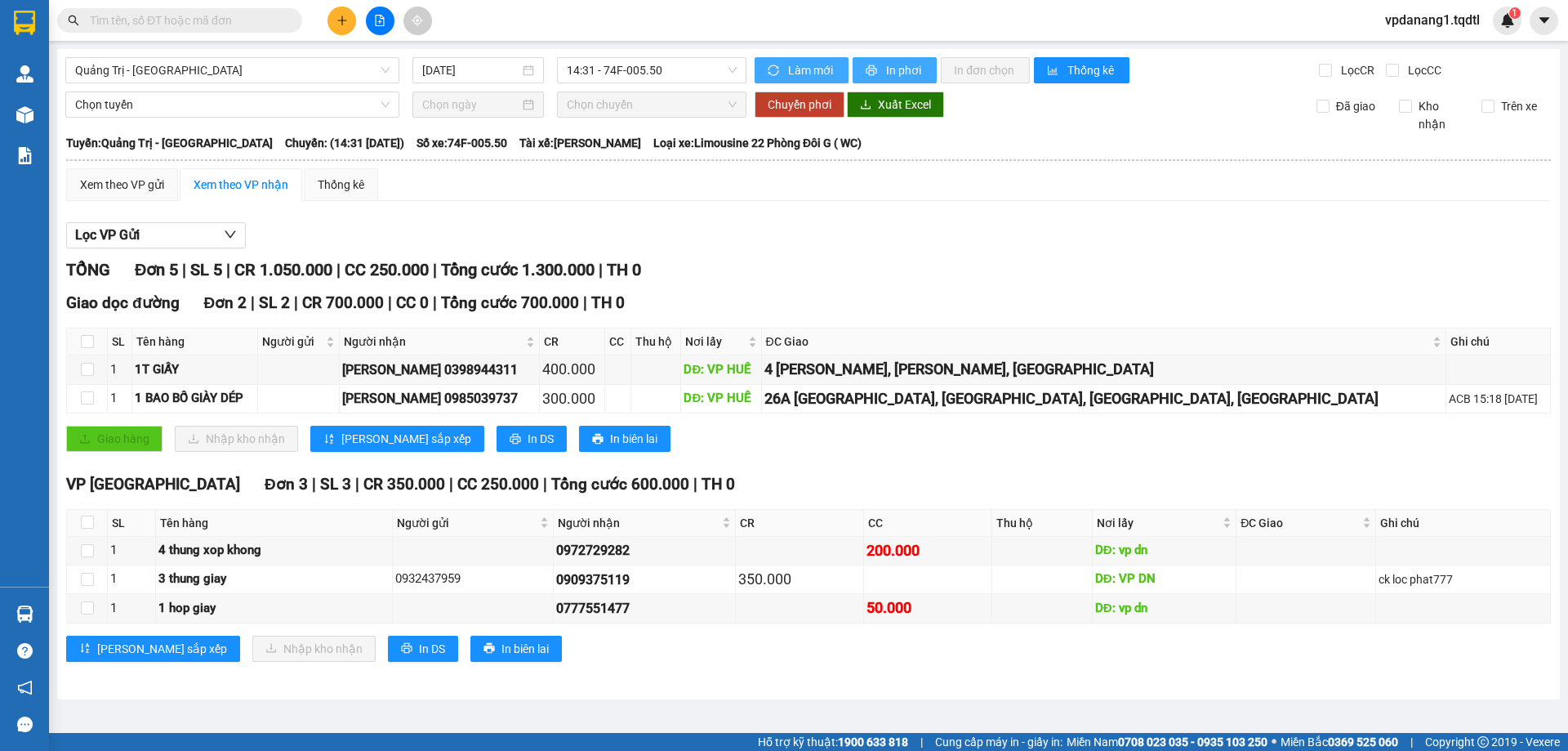
click at [902, 68] on span "In phơi" at bounding box center [905, 70] width 37 height 18
